Goal: Browse casually

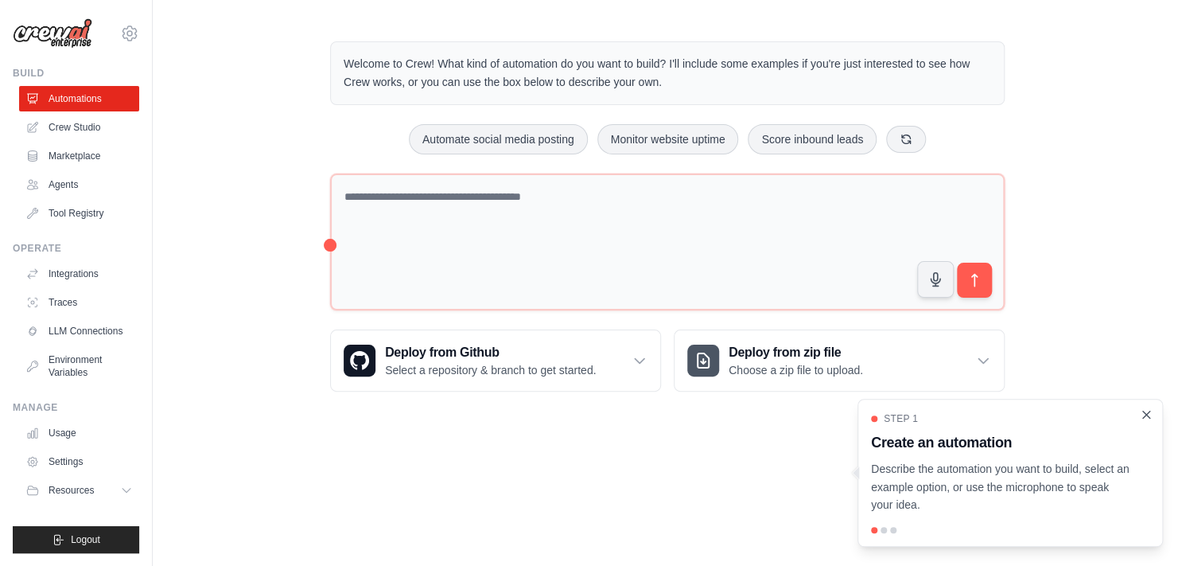
click at [1142, 414] on icon "Close walkthrough" at bounding box center [1146, 414] width 14 height 14
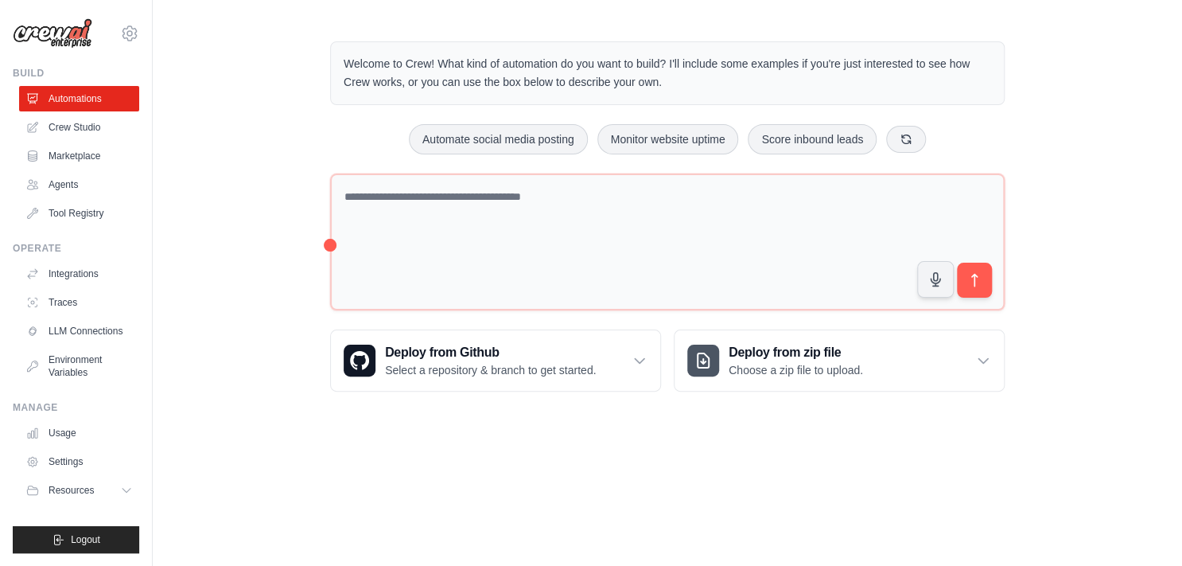
click at [42, 21] on img at bounding box center [53, 33] width 80 height 30
click at [62, 33] on img at bounding box center [53, 33] width 80 height 30
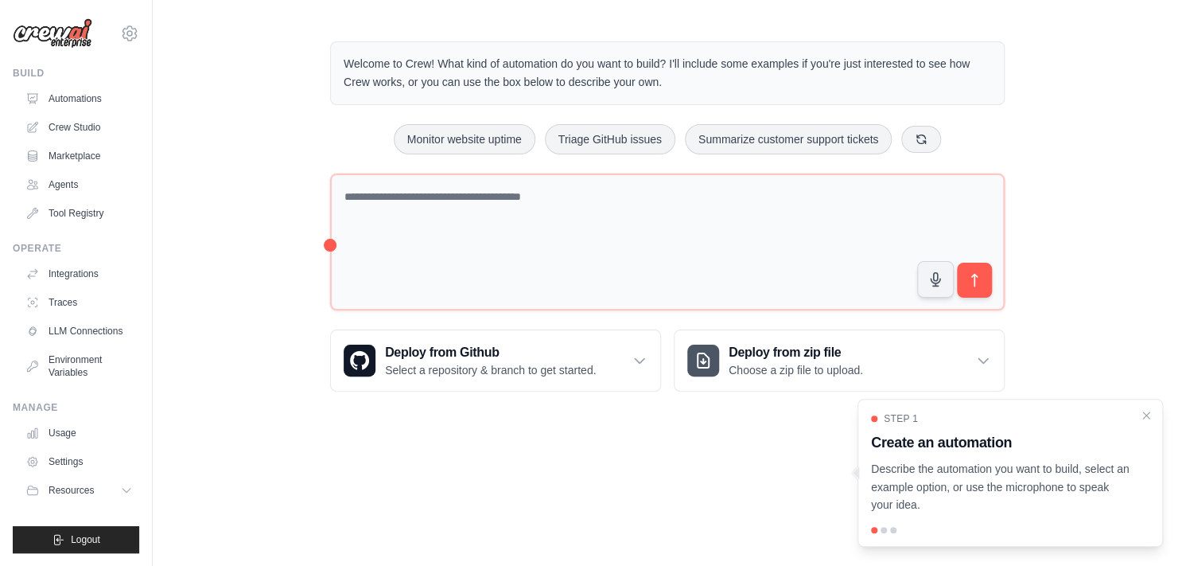
click at [60, 40] on img at bounding box center [53, 33] width 80 height 30
